Goal: Check status

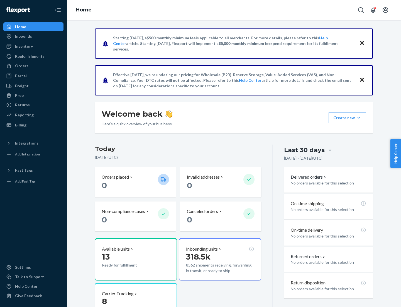
click at [359, 118] on button "Create new Create new inbound Create new order Create new product" at bounding box center [348, 117] width 38 height 11
click at [23, 36] on div "Inbounds" at bounding box center [23, 36] width 17 height 6
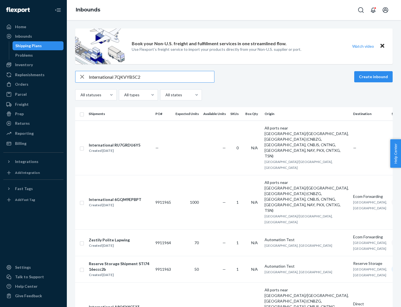
type input "International 7QKVYB5C29"
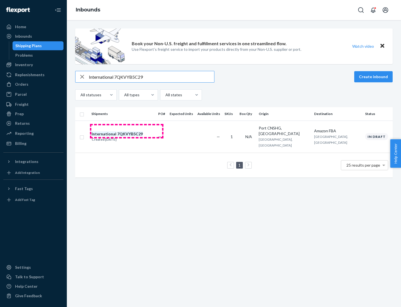
click at [127, 137] on div "Created [DATE]" at bounding box center [117, 140] width 51 height 6
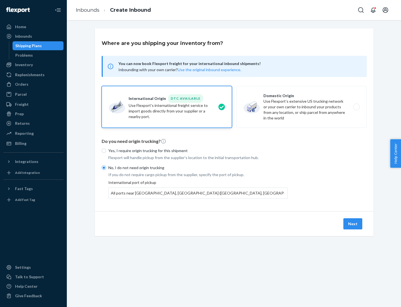
click at [353, 223] on button "Next" at bounding box center [353, 223] width 19 height 11
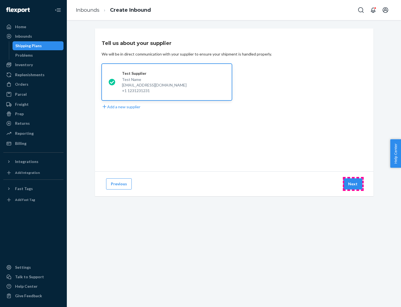
click at [353, 184] on button "Next" at bounding box center [353, 183] width 19 height 11
